Goal: Task Accomplishment & Management: Complete application form

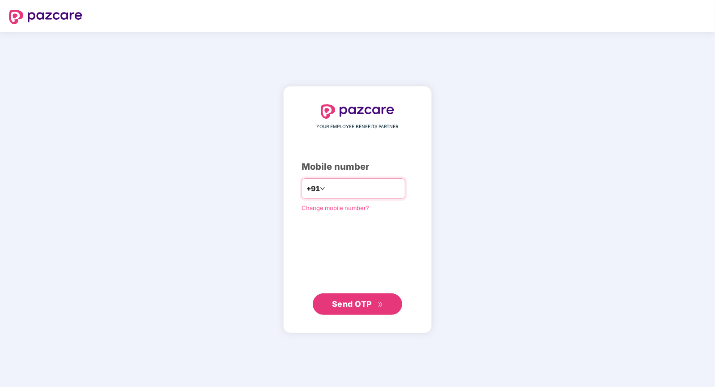
type input "**********"
click at [371, 310] on button "Send OTP" at bounding box center [357, 303] width 89 height 21
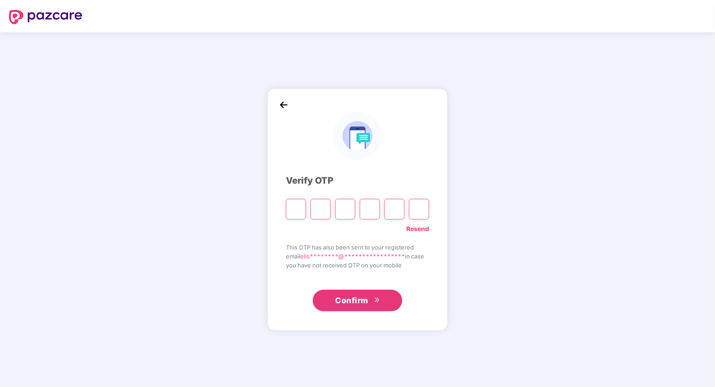
type input "*"
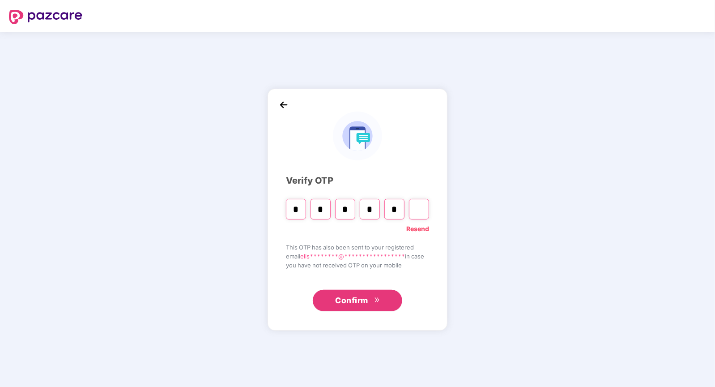
type input "*"
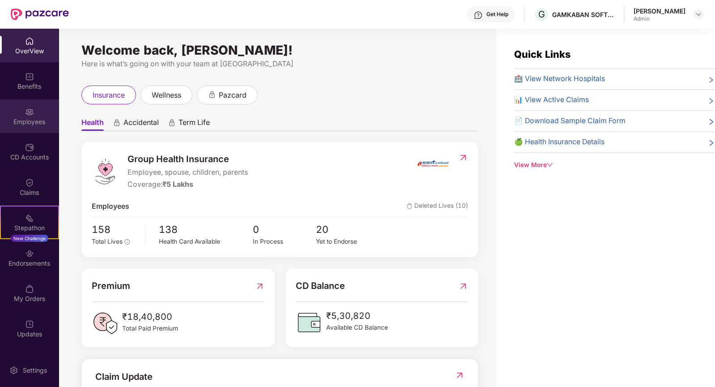
click at [21, 123] on div "Employees" at bounding box center [29, 121] width 59 height 9
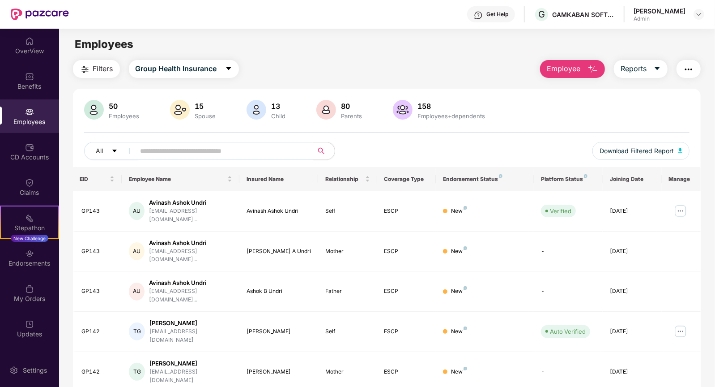
click at [576, 72] on span "Employee" at bounding box center [564, 68] width 34 height 11
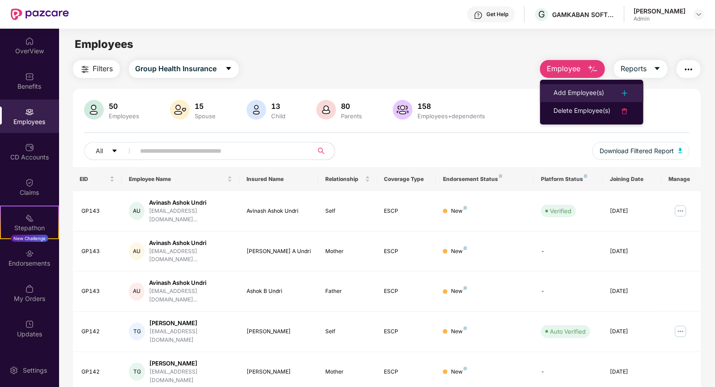
click at [580, 93] on div "Add Employee(s)" at bounding box center [578, 93] width 51 height 11
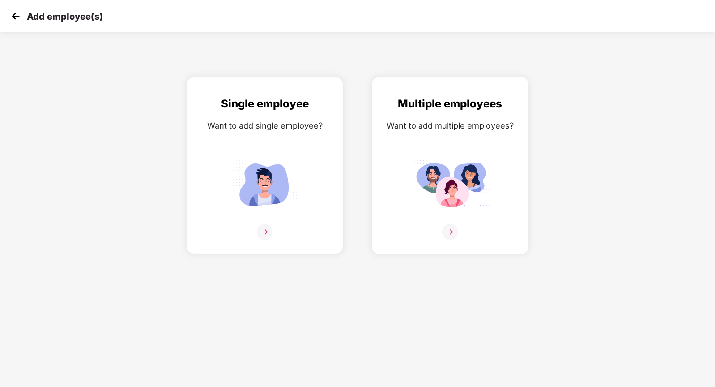
click at [425, 150] on div "Multiple employees Want to add multiple employees?" at bounding box center [450, 173] width 138 height 156
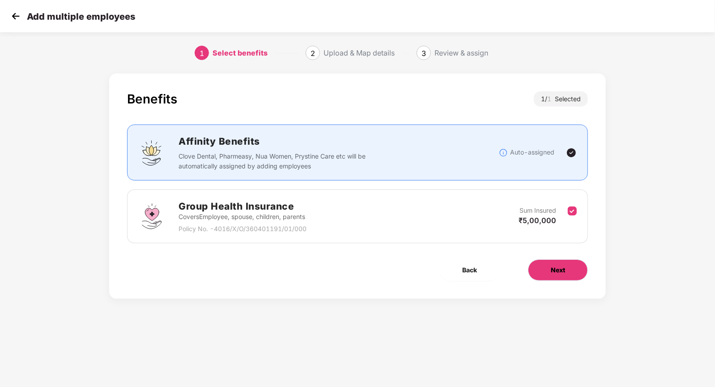
click at [549, 271] on button "Next" at bounding box center [558, 269] width 60 height 21
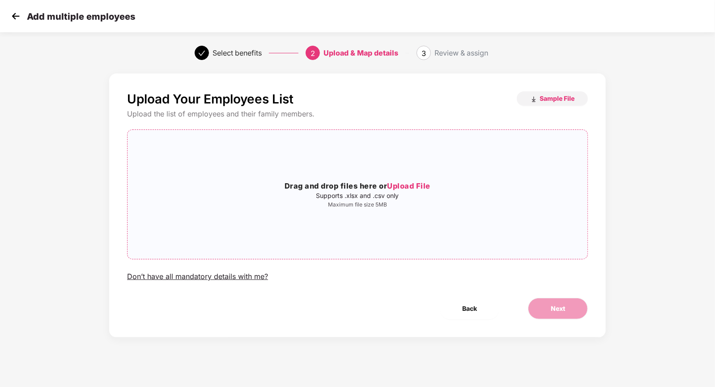
click at [402, 185] on span "Upload File" at bounding box center [408, 185] width 43 height 9
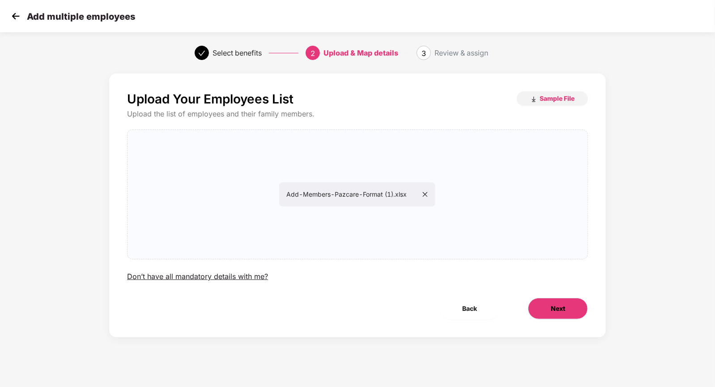
click at [565, 309] on span "Next" at bounding box center [558, 308] width 14 height 10
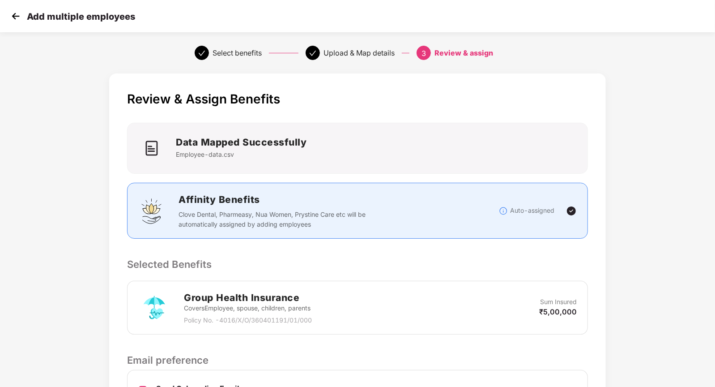
click at [348, 153] on div "Data Mapped Successfully Employee-data.csv" at bounding box center [357, 148] width 449 height 27
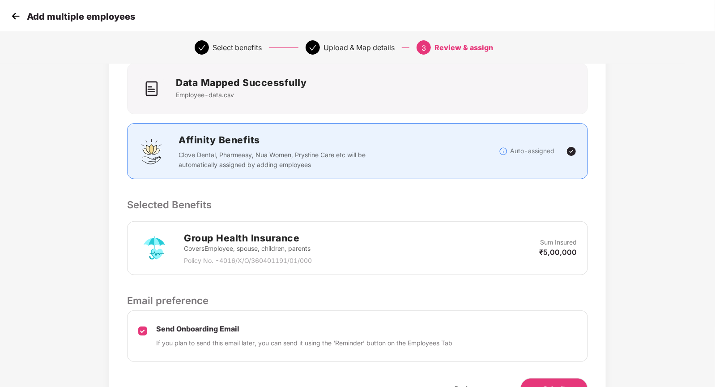
scroll to position [111, 0]
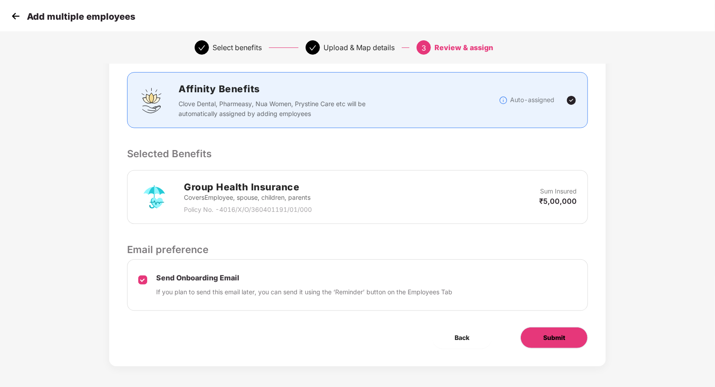
click at [571, 337] on button "Submit" at bounding box center [554, 337] width 68 height 21
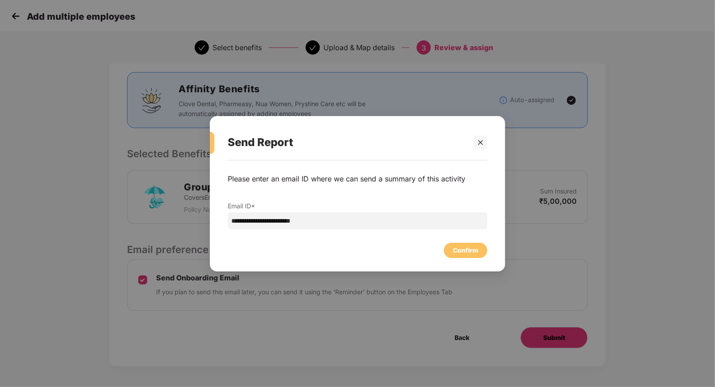
scroll to position [0, 0]
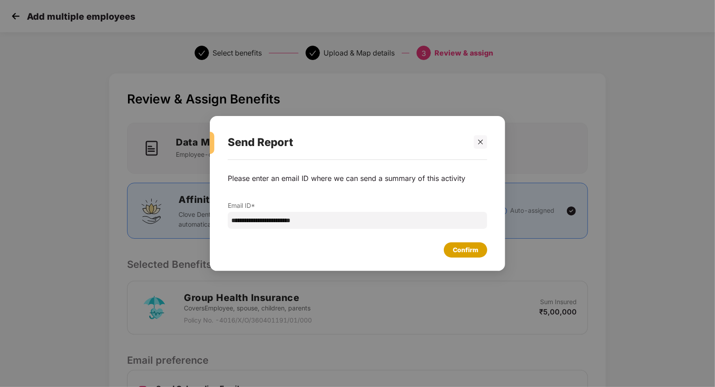
click at [460, 245] on div "Confirm" at bounding box center [466, 250] width 26 height 10
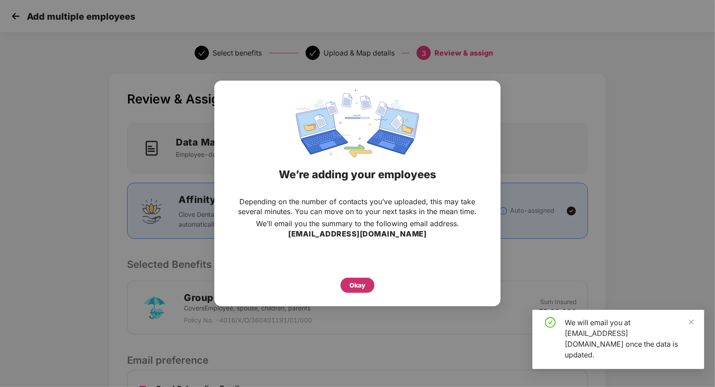
click at [358, 288] on div "Okay" at bounding box center [357, 285] width 16 height 10
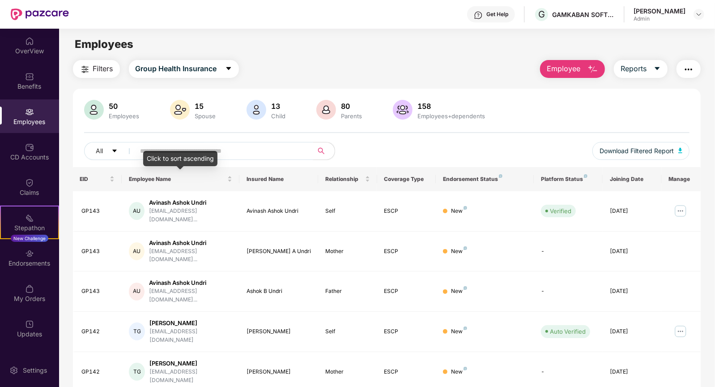
click at [221, 153] on input "text" at bounding box center [220, 150] width 161 height 13
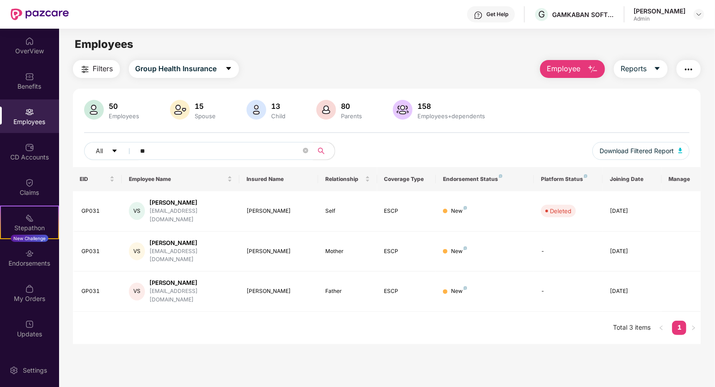
type input "*"
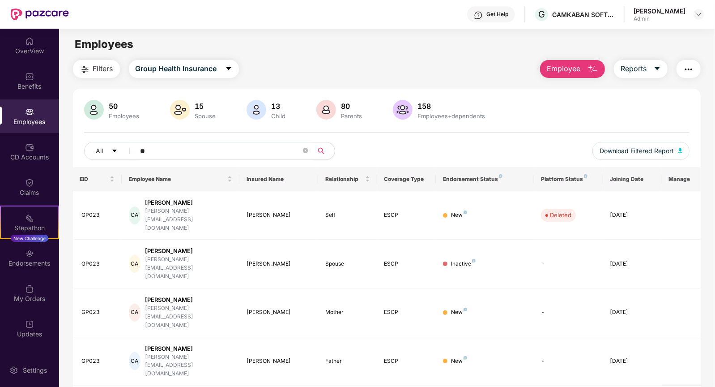
type input "*"
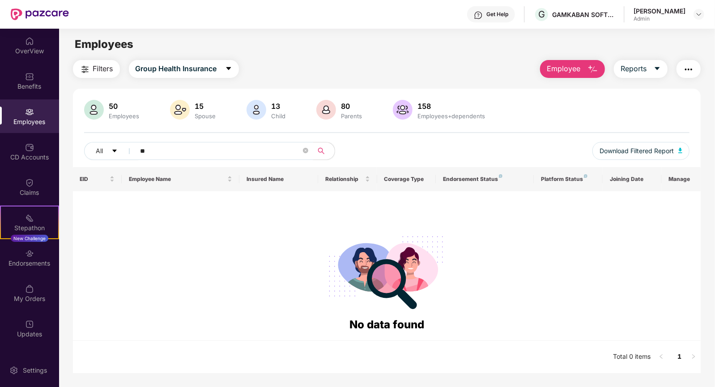
type input "*"
